Goal: Use online tool/utility: Utilize a website feature to perform a specific function

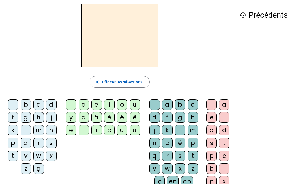
scroll to position [19, 0]
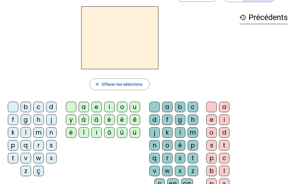
click at [40, 133] on div "m" at bounding box center [38, 132] width 10 height 10
click at [96, 105] on div "e" at bounding box center [96, 107] width 10 height 10
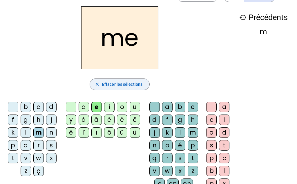
click at [122, 84] on span "Effacer les sélections" at bounding box center [122, 84] width 40 height 7
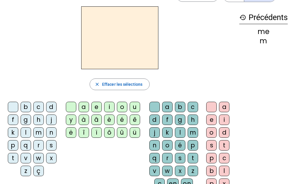
click at [26, 132] on div "l" at bounding box center [26, 132] width 10 height 10
click at [86, 106] on div "a" at bounding box center [84, 107] width 10 height 10
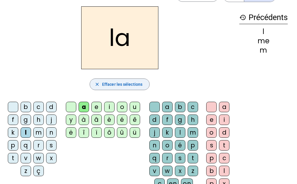
click at [117, 81] on span "Effacer les sélections" at bounding box center [122, 84] width 40 height 7
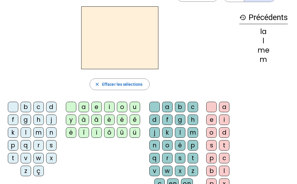
click at [52, 119] on div "j" at bounding box center [51, 119] width 10 height 10
click at [97, 106] on div "e" at bounding box center [96, 107] width 10 height 10
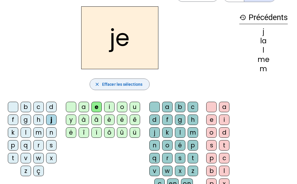
click at [130, 83] on span "Effacer les sélections" at bounding box center [122, 84] width 40 height 7
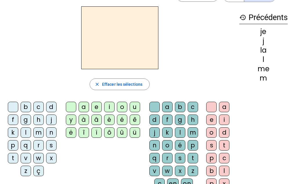
click at [53, 108] on div "d" at bounding box center [51, 107] width 10 height 10
click at [134, 107] on div "u" at bounding box center [135, 107] width 10 height 10
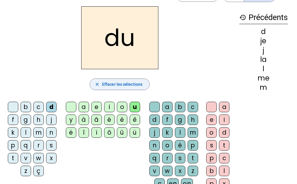
click at [137, 84] on span "Effacer les sélections" at bounding box center [122, 84] width 40 height 7
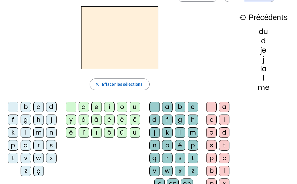
click at [14, 158] on div "t" at bounding box center [13, 158] width 10 height 10
click at [123, 119] on div "é" at bounding box center [122, 119] width 10 height 10
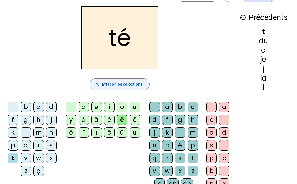
click at [133, 85] on span "Effacer les sélections" at bounding box center [122, 84] width 40 height 7
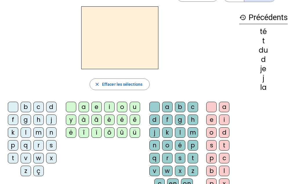
click at [84, 106] on div "a" at bounding box center [84, 107] width 10 height 10
click at [40, 133] on div "m" at bounding box center [38, 132] width 10 height 10
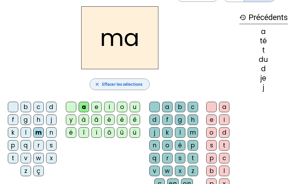
click at [113, 86] on span "Effacer les sélections" at bounding box center [122, 84] width 40 height 7
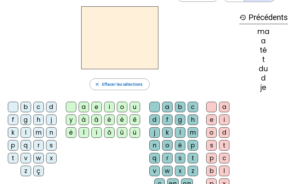
click at [166, 108] on div "a" at bounding box center [167, 107] width 10 height 10
click at [40, 133] on div "m" at bounding box center [38, 132] width 10 height 10
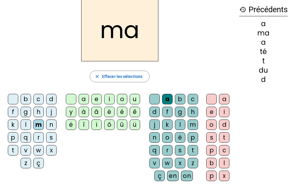
scroll to position [27, 0]
click at [111, 99] on div "i" at bounding box center [109, 99] width 10 height 10
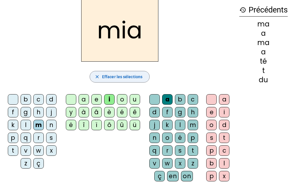
click at [115, 77] on span "Effacer les sélections" at bounding box center [122, 76] width 40 height 7
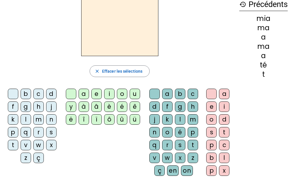
scroll to position [32, 0]
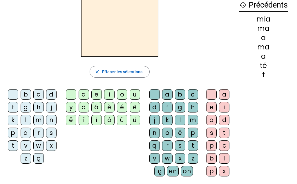
click at [227, 93] on div "a" at bounding box center [224, 94] width 10 height 10
click at [38, 119] on div "m" at bounding box center [38, 120] width 10 height 10
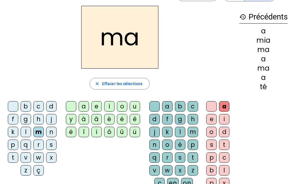
scroll to position [19, 0]
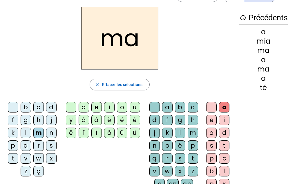
click at [240, 16] on mat-icon "history" at bounding box center [242, 17] width 7 height 7
click at [240, 17] on mat-icon "history" at bounding box center [242, 17] width 7 height 7
click at [125, 85] on span "Effacer les sélections" at bounding box center [122, 84] width 40 height 7
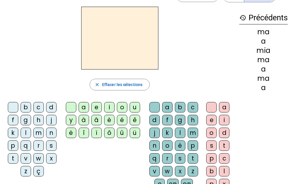
click at [226, 106] on div "a" at bounding box center [224, 107] width 10 height 10
click at [37, 133] on div "m" at bounding box center [38, 132] width 10 height 10
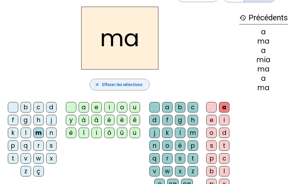
click at [126, 82] on span "Effacer les sélections" at bounding box center [122, 84] width 40 height 7
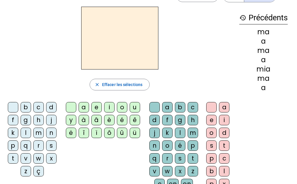
click at [86, 106] on div "a" at bounding box center [84, 107] width 10 height 10
click at [40, 133] on div "m" at bounding box center [38, 132] width 10 height 10
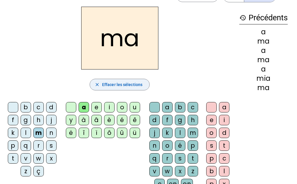
click at [112, 86] on span "Effacer les sélections" at bounding box center [122, 84] width 40 height 7
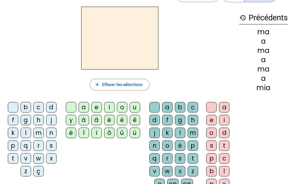
click at [165, 105] on div "a" at bounding box center [167, 107] width 10 height 10
click at [40, 131] on div "m" at bounding box center [38, 132] width 10 height 10
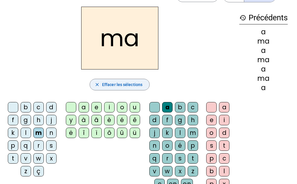
click at [115, 86] on span "Effacer les sélections" at bounding box center [122, 84] width 40 height 7
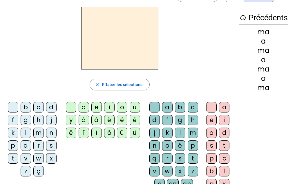
click at [40, 132] on div "m" at bounding box center [38, 132] width 10 height 10
click at [85, 105] on div "a" at bounding box center [84, 107] width 10 height 10
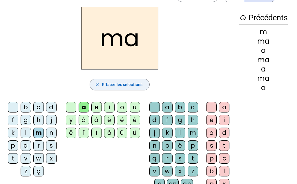
click at [119, 83] on span "Effacer les sélections" at bounding box center [122, 84] width 40 height 7
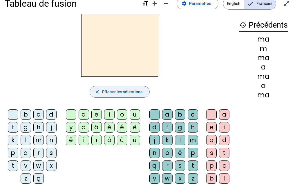
scroll to position [0, 0]
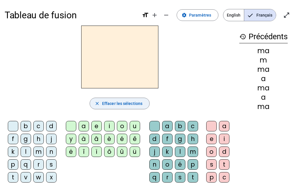
click at [124, 102] on span "Effacer les sélections" at bounding box center [122, 103] width 40 height 7
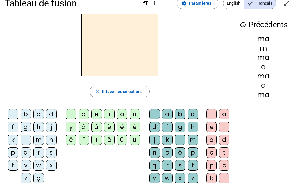
scroll to position [12, 0]
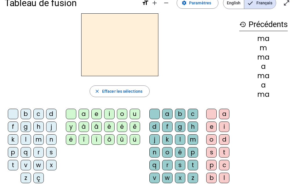
click at [41, 138] on div "m" at bounding box center [38, 139] width 10 height 10
click at [84, 115] on div "a" at bounding box center [84, 113] width 10 height 10
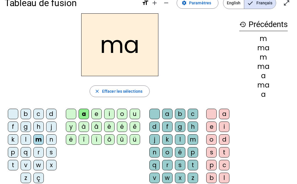
click at [26, 139] on div "l" at bounding box center [26, 139] width 10 height 10
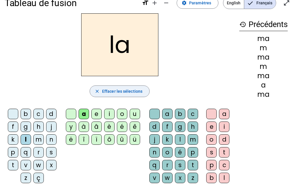
click at [115, 90] on span "Effacer les sélections" at bounding box center [122, 91] width 40 height 7
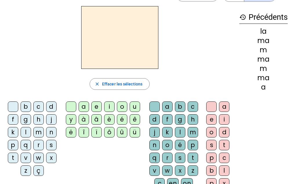
scroll to position [0, 0]
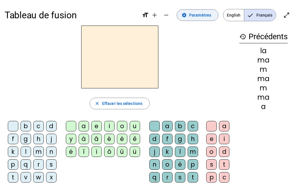
click at [200, 17] on span "Paramètres" at bounding box center [200, 15] width 22 height 7
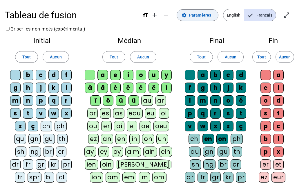
click at [194, 20] on span at bounding box center [197, 15] width 41 height 14
click at [194, 14] on span "Paramètres" at bounding box center [200, 15] width 22 height 7
click at [284, 18] on mat-icon "open_in_full" at bounding box center [286, 15] width 7 height 7
click at [196, 17] on span "Paramètres" at bounding box center [200, 15] width 22 height 7
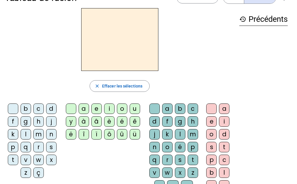
scroll to position [17, 0]
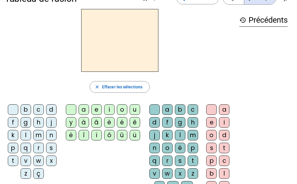
click at [38, 134] on div "m" at bounding box center [38, 135] width 10 height 10
click at [84, 107] on div "a" at bounding box center [84, 109] width 10 height 10
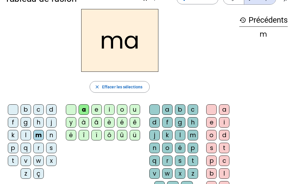
click at [179, 134] on div "l" at bounding box center [180, 135] width 10 height 10
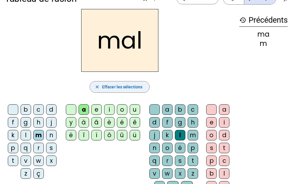
click at [117, 86] on span "Effacer les sélections" at bounding box center [122, 86] width 40 height 7
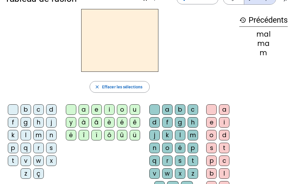
click at [25, 135] on div "l" at bounding box center [26, 135] width 10 height 10
click at [83, 109] on div "a" at bounding box center [84, 109] width 10 height 10
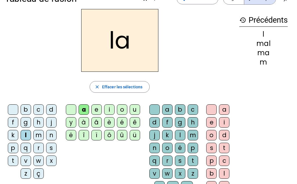
click at [192, 135] on div "m" at bounding box center [193, 135] width 10 height 10
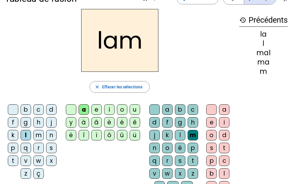
click at [223, 109] on div "a" at bounding box center [224, 109] width 10 height 10
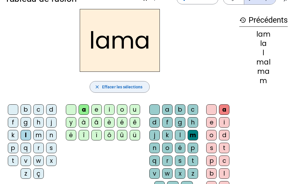
click at [100, 82] on span "button" at bounding box center [119, 87] width 59 height 14
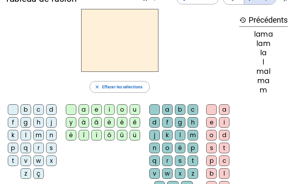
click at [50, 123] on div "j" at bounding box center [51, 122] width 10 height 10
click at [123, 109] on div "o" at bounding box center [122, 109] width 10 height 10
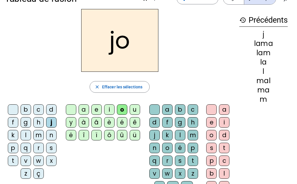
click at [180, 135] on div "l" at bounding box center [180, 135] width 10 height 10
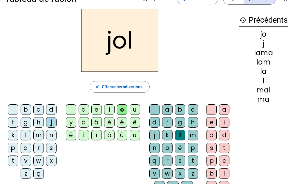
click at [224, 121] on div "i" at bounding box center [224, 122] width 10 height 10
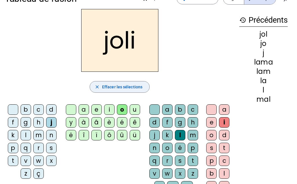
click at [126, 86] on span "Effacer les sélections" at bounding box center [122, 86] width 40 height 7
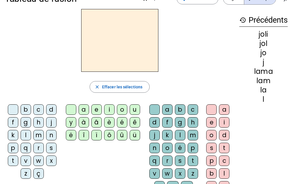
click at [123, 122] on div "é" at bounding box center [122, 122] width 10 height 10
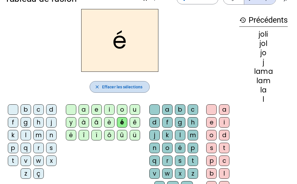
click at [111, 88] on span "Effacer les sélections" at bounding box center [122, 86] width 40 height 7
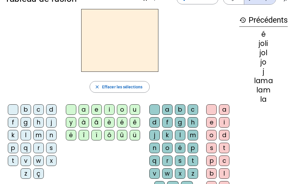
click at [38, 136] on div "m" at bounding box center [38, 135] width 10 height 10
click at [125, 122] on div "é" at bounding box center [122, 122] width 10 height 10
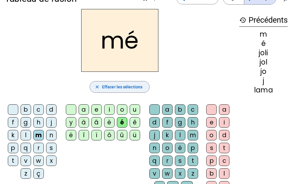
click at [129, 88] on span "Effacer les sélections" at bounding box center [122, 86] width 40 height 7
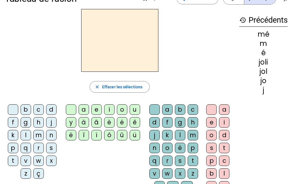
click at [26, 108] on div "b" at bounding box center [26, 109] width 10 height 10
click at [124, 123] on div "é" at bounding box center [122, 122] width 10 height 10
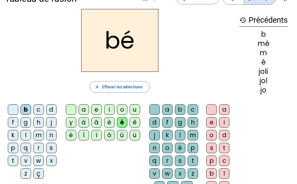
click at [180, 109] on div "b" at bounding box center [180, 109] width 10 height 10
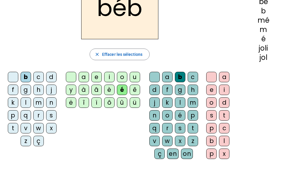
scroll to position [48, 0]
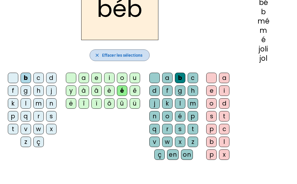
click at [104, 57] on span "Effacer les sélections" at bounding box center [122, 55] width 40 height 7
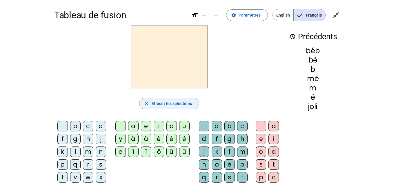
scroll to position [3, 0]
